Goal: Transaction & Acquisition: Obtain resource

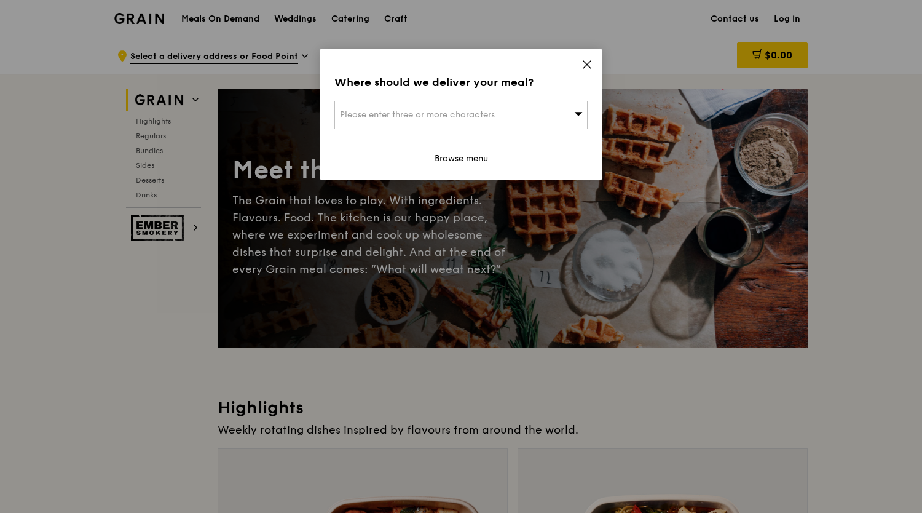
click at [537, 111] on div "Please enter three or more characters" at bounding box center [460, 115] width 253 height 28
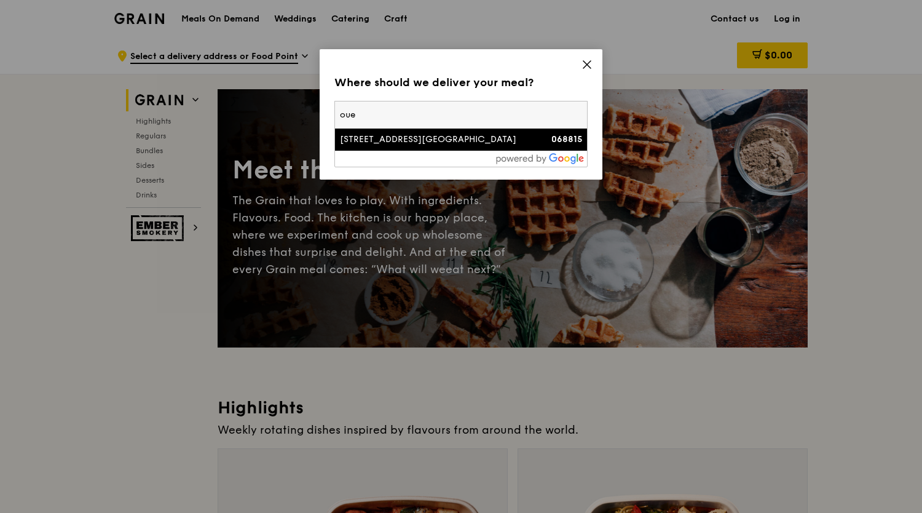
type input "oue"
click at [470, 140] on div "[STREET_ADDRESS][GEOGRAPHIC_DATA]" at bounding box center [431, 139] width 182 height 12
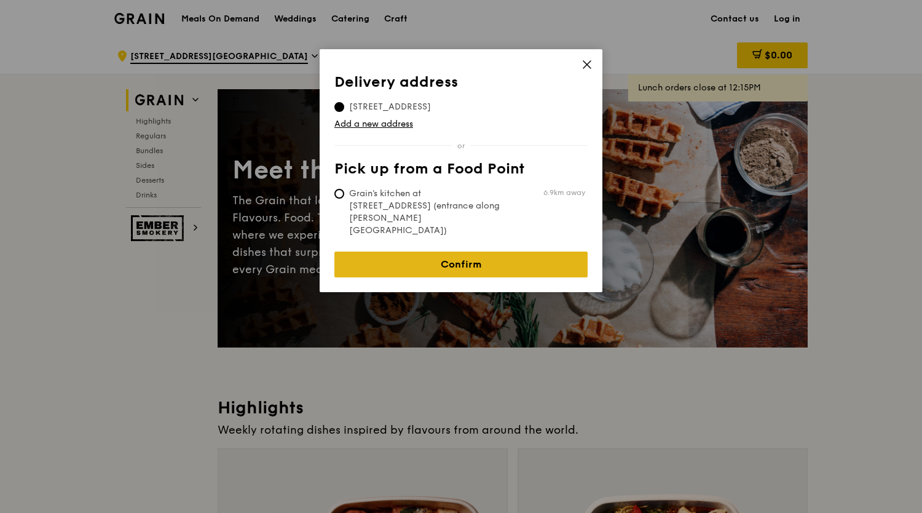
click at [463, 251] on link "Confirm" at bounding box center [460, 264] width 253 height 26
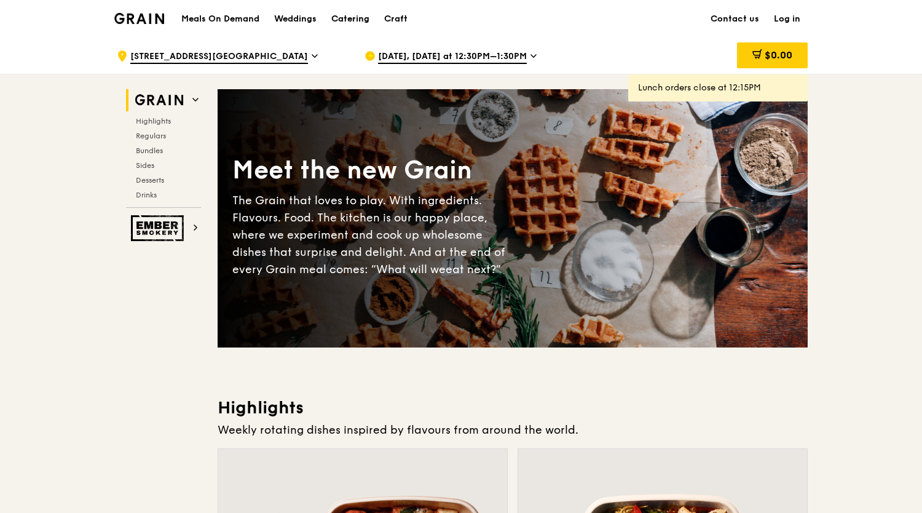
click at [340, 20] on div "Catering" at bounding box center [350, 19] width 38 height 37
click at [353, 16] on div "Catering" at bounding box center [350, 19] width 38 height 37
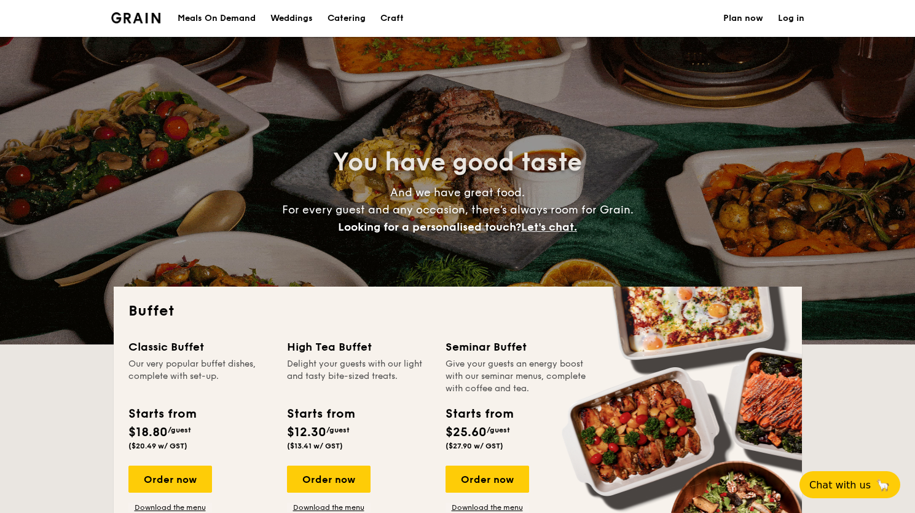
select select
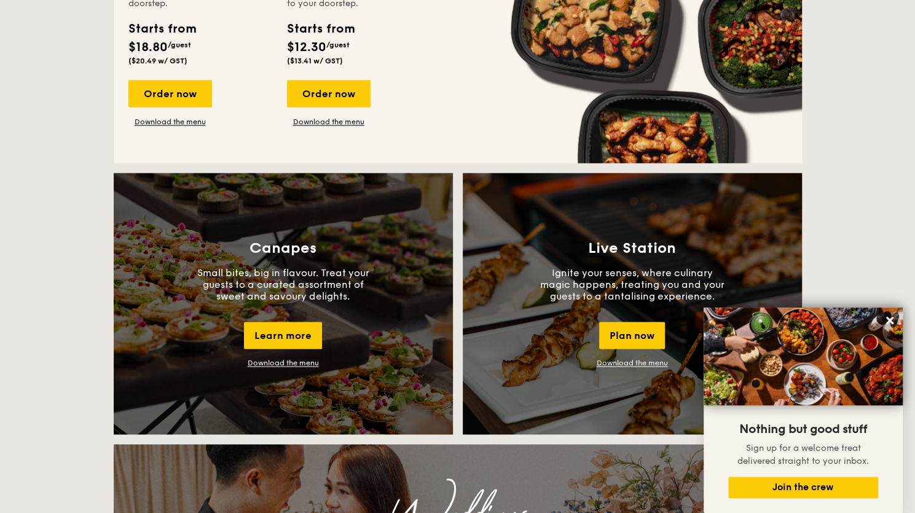
scroll to position [861, 0]
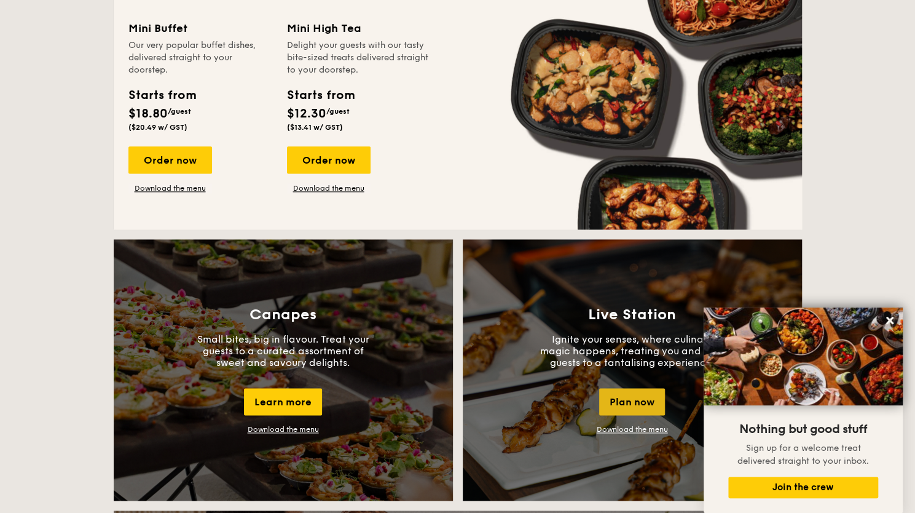
click at [618, 409] on div "Plan now" at bounding box center [632, 401] width 66 height 27
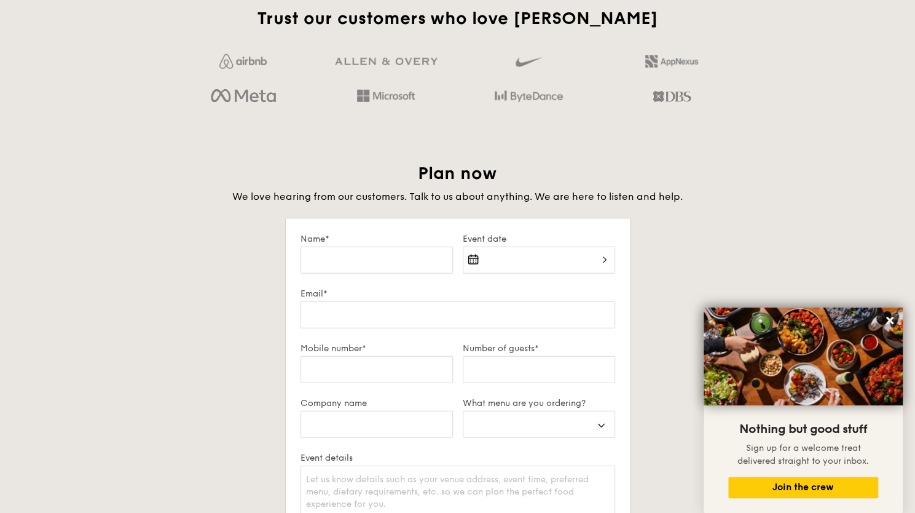
scroll to position [2110, 0]
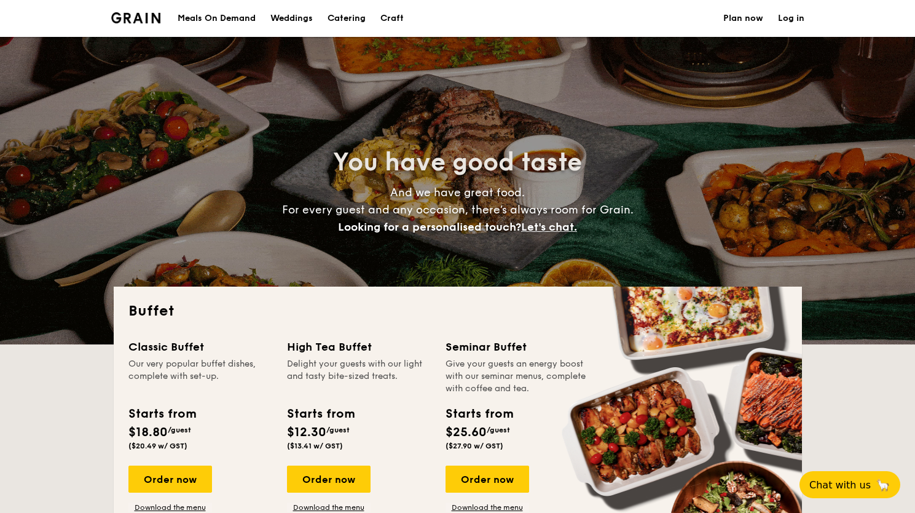
select select
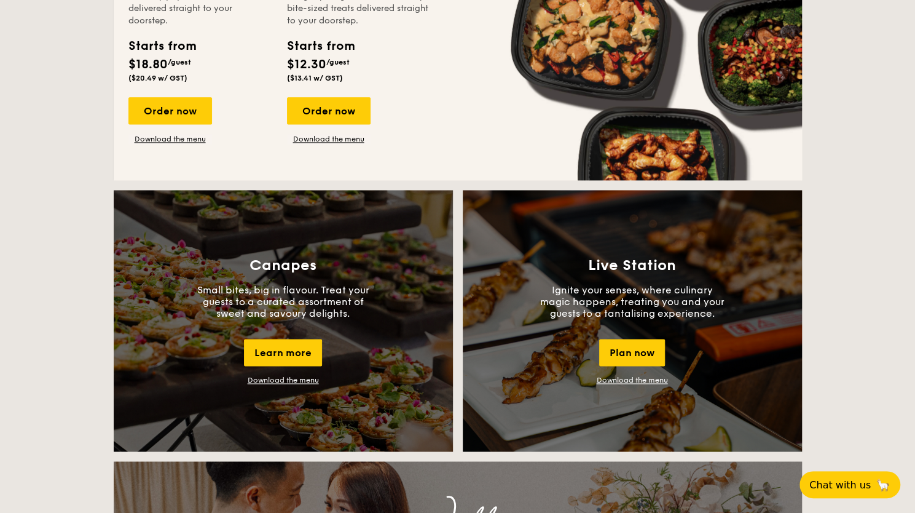
scroll to position [984, 0]
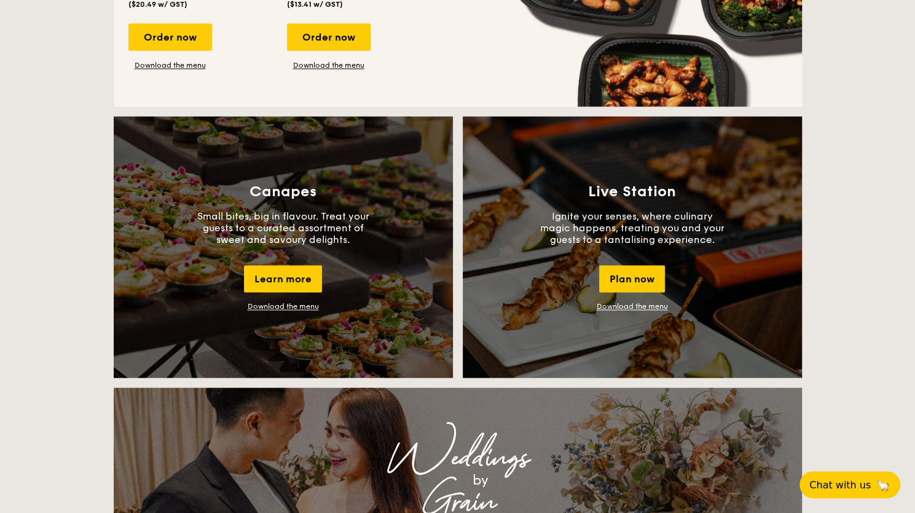
click at [644, 304] on link "Download the menu" at bounding box center [632, 306] width 71 height 9
click at [278, 306] on link "Download the menu" at bounding box center [283, 306] width 71 height 9
